Goal: Information Seeking & Learning: Learn about a topic

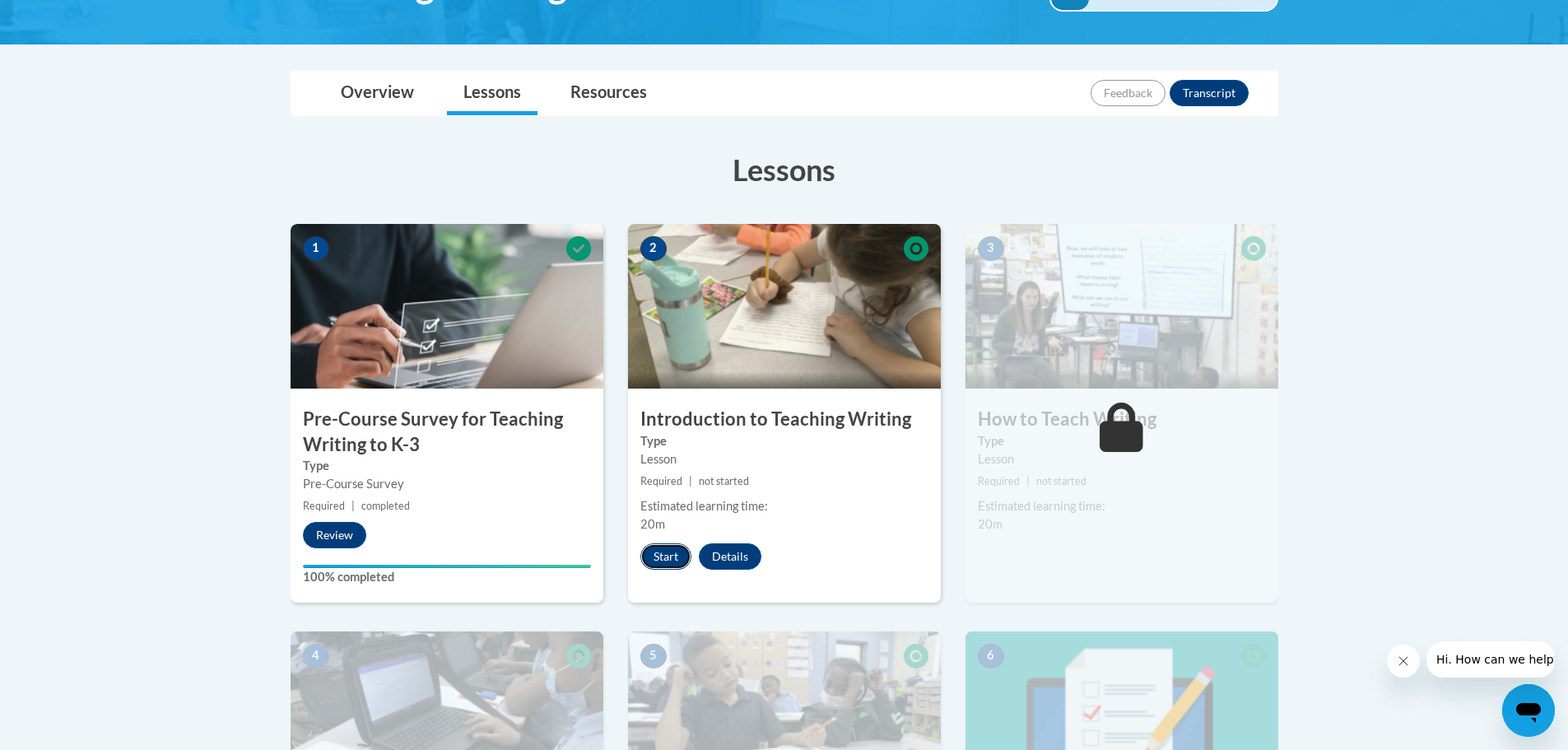
click at [678, 553] on button "Start" at bounding box center [666, 555] width 51 height 26
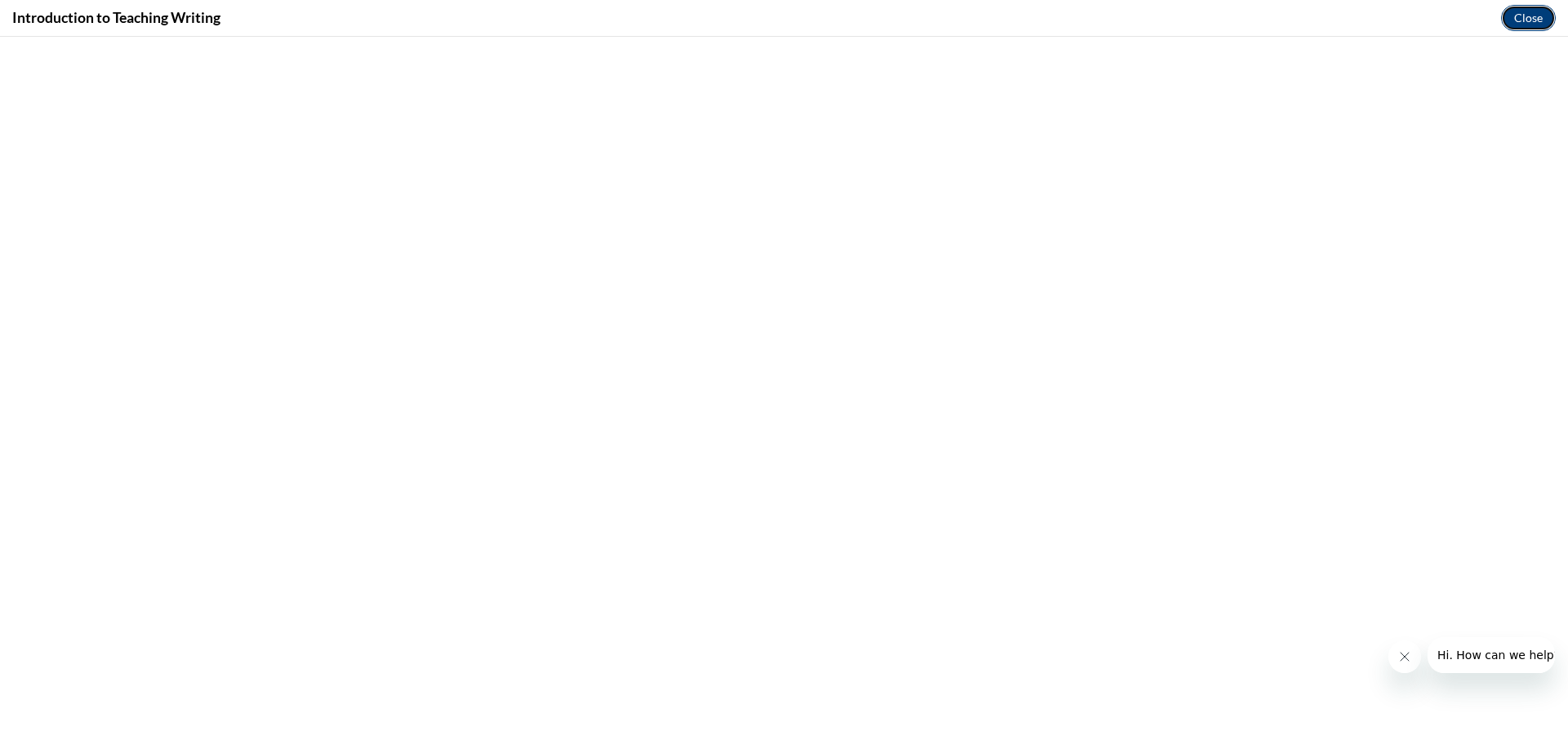
click at [1507, 18] on button "Close" at bounding box center [1529, 17] width 55 height 26
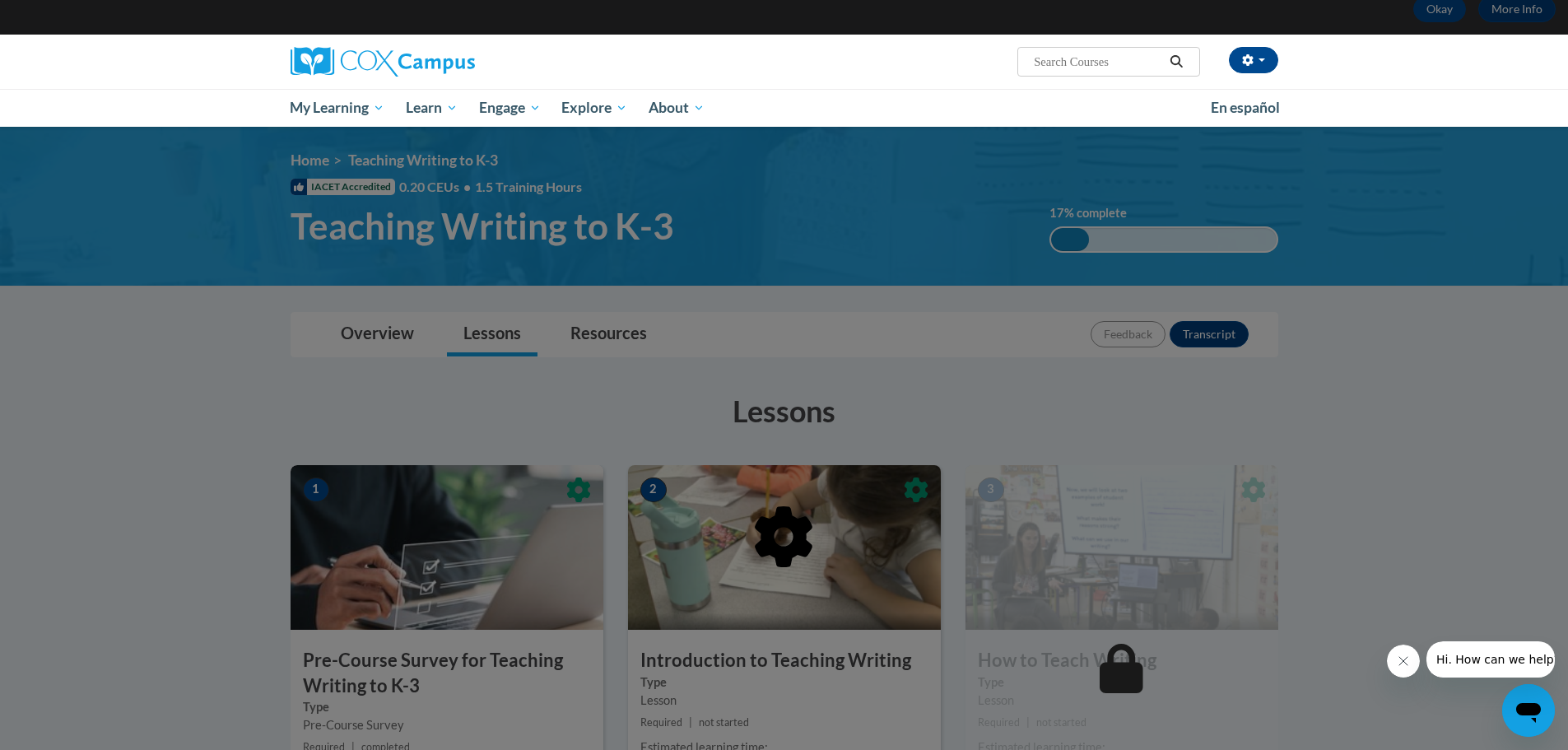
scroll to position [82, 0]
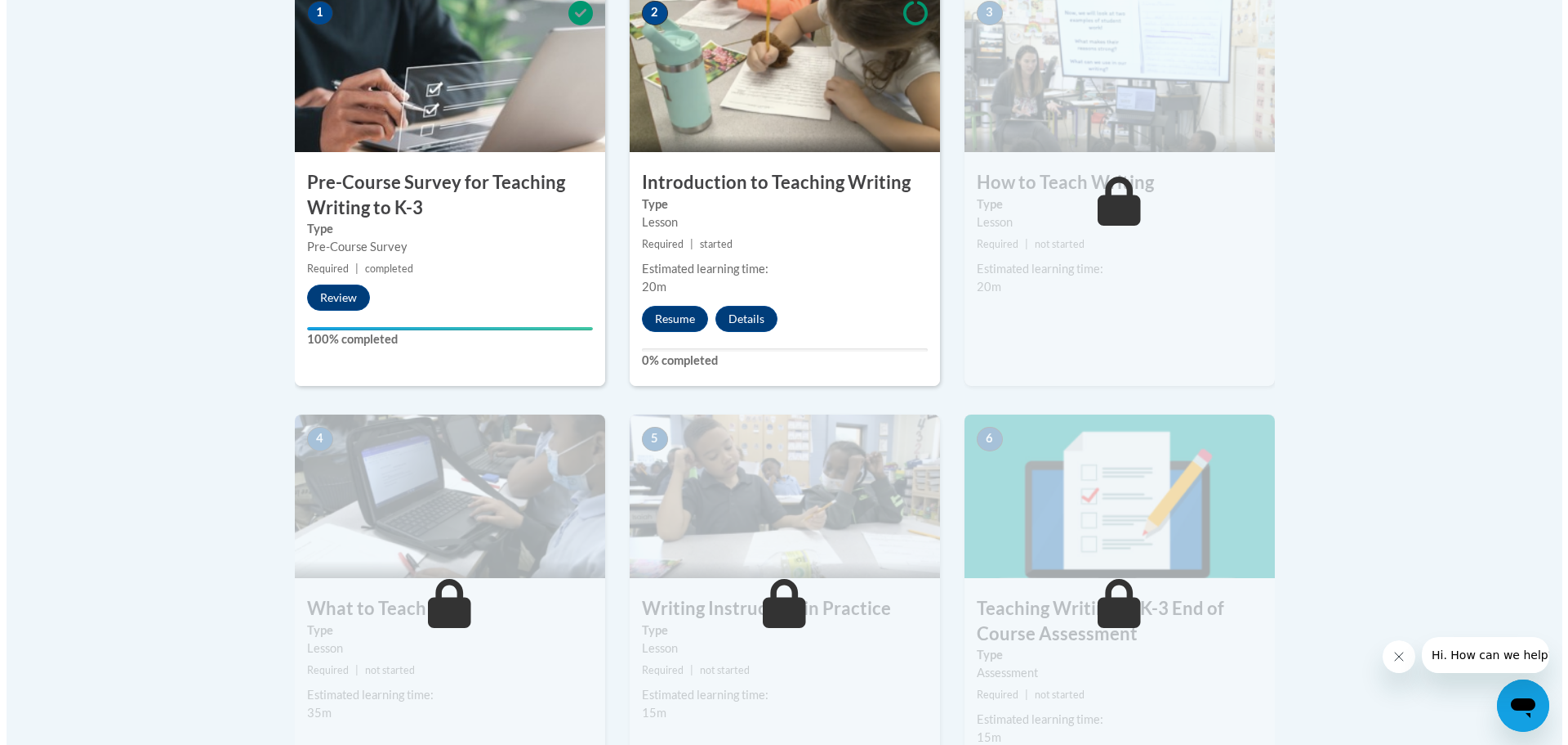
scroll to position [611, 0]
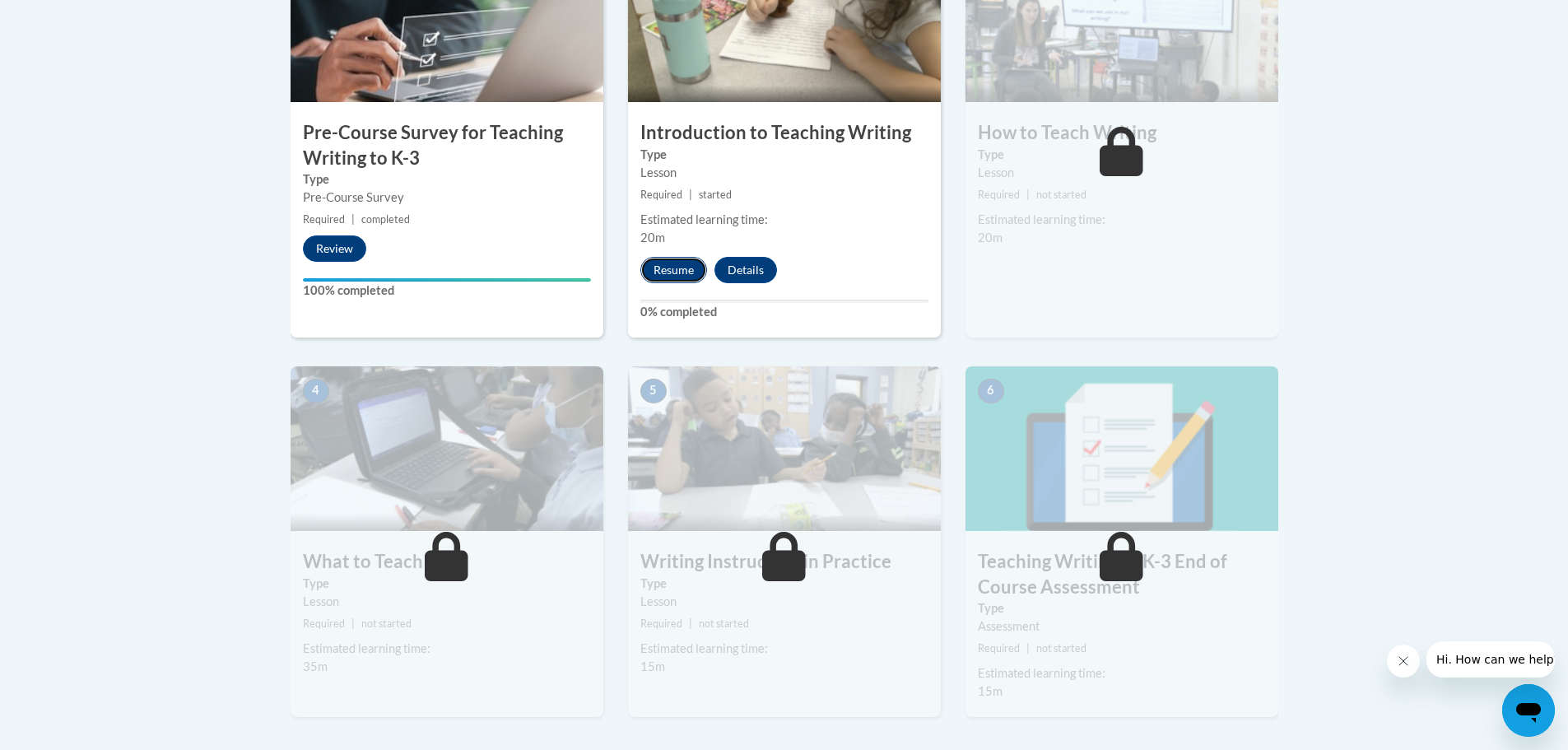
click at [668, 270] on button "Resume" at bounding box center [674, 269] width 67 height 26
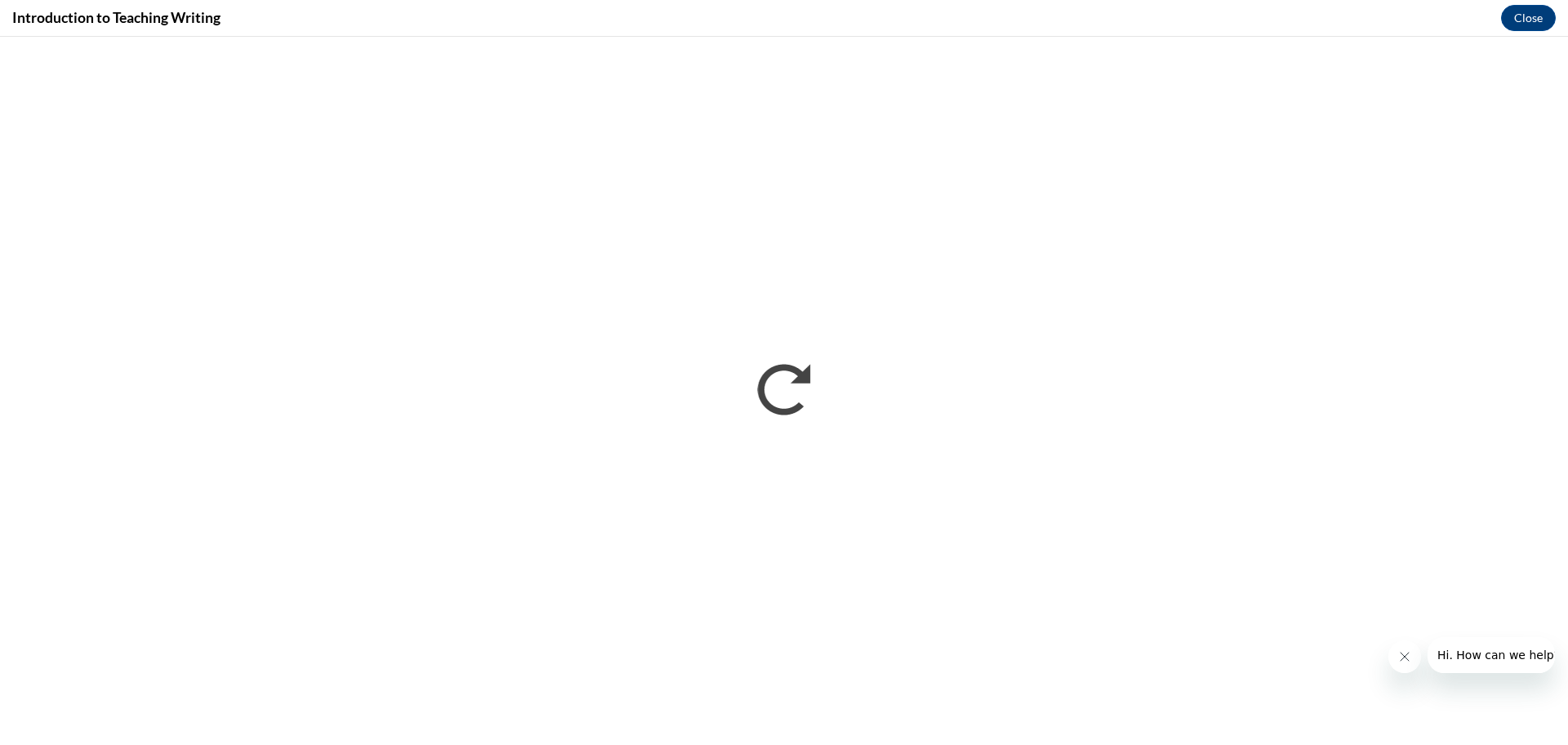
scroll to position [0, 0]
